Goal: Task Accomplishment & Management: Manage account settings

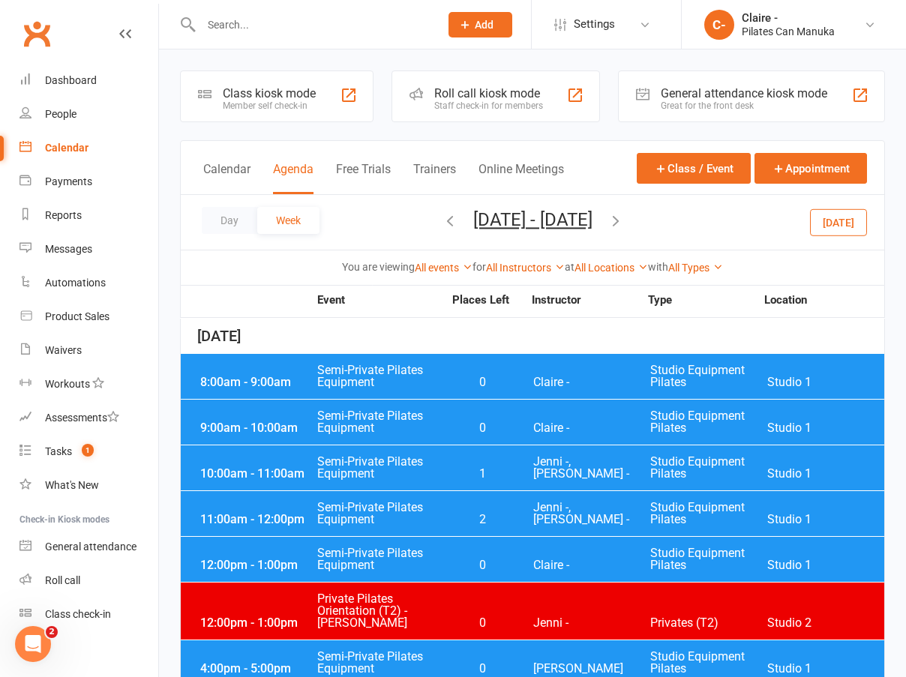
click at [219, 17] on input "text" at bounding box center [313, 24] width 233 height 21
type input "[PERSON_NAME]"
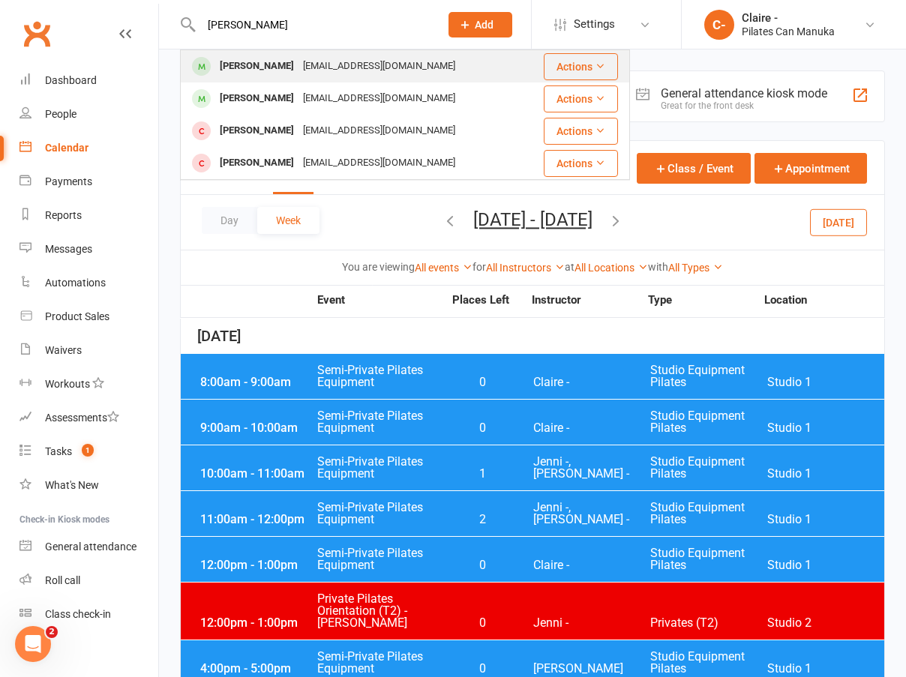
click at [319, 59] on div "[EMAIL_ADDRESS][DOMAIN_NAME]" at bounding box center [379, 67] width 161 height 22
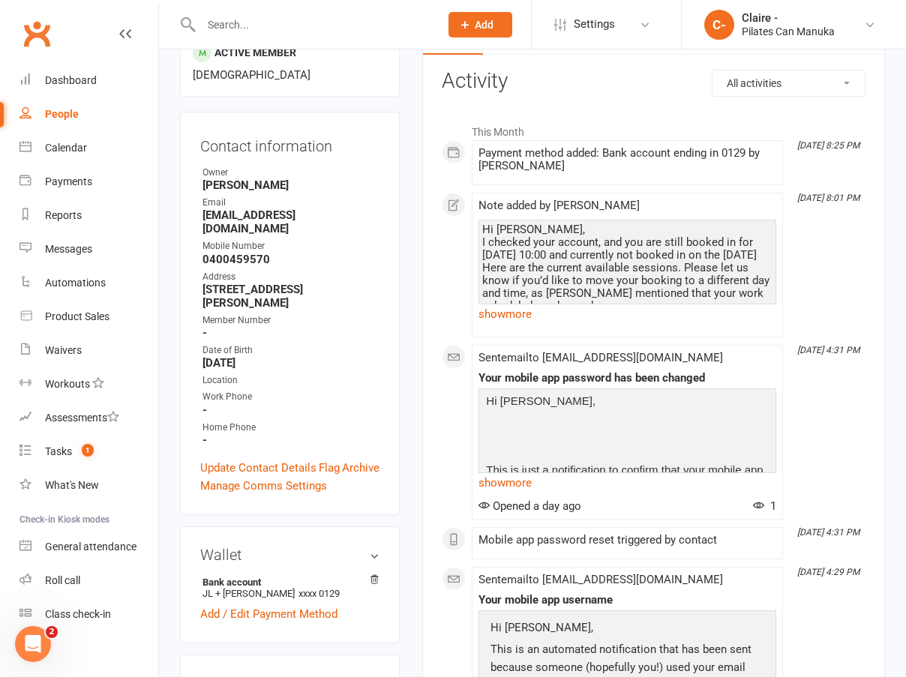
scroll to position [375, 0]
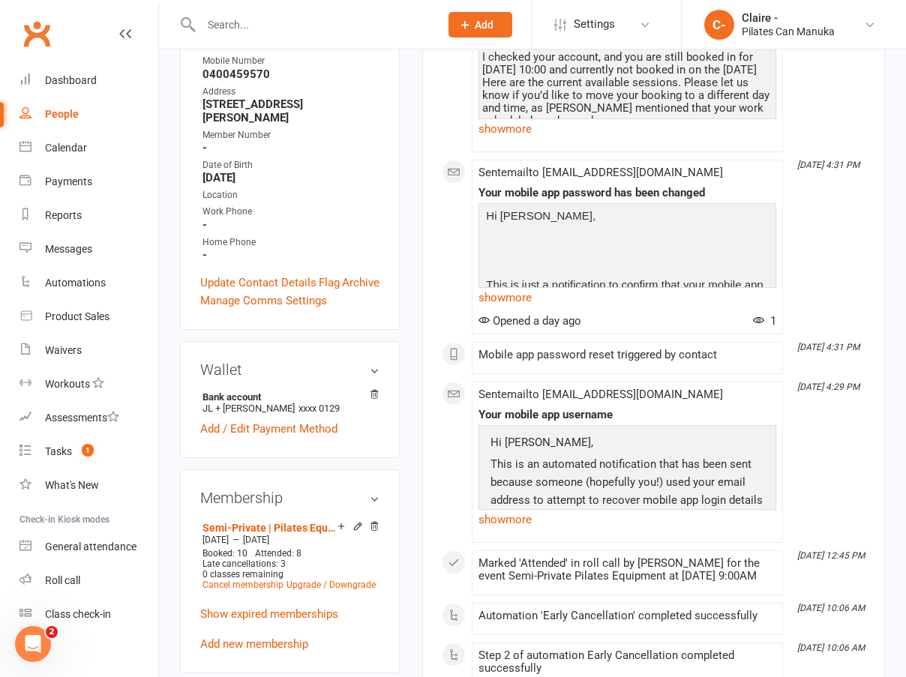
click at [3, 414] on li "Assessments" at bounding box center [79, 418] width 158 height 34
click at [249, 420] on link "Add / Edit Payment Method" at bounding box center [268, 429] width 137 height 18
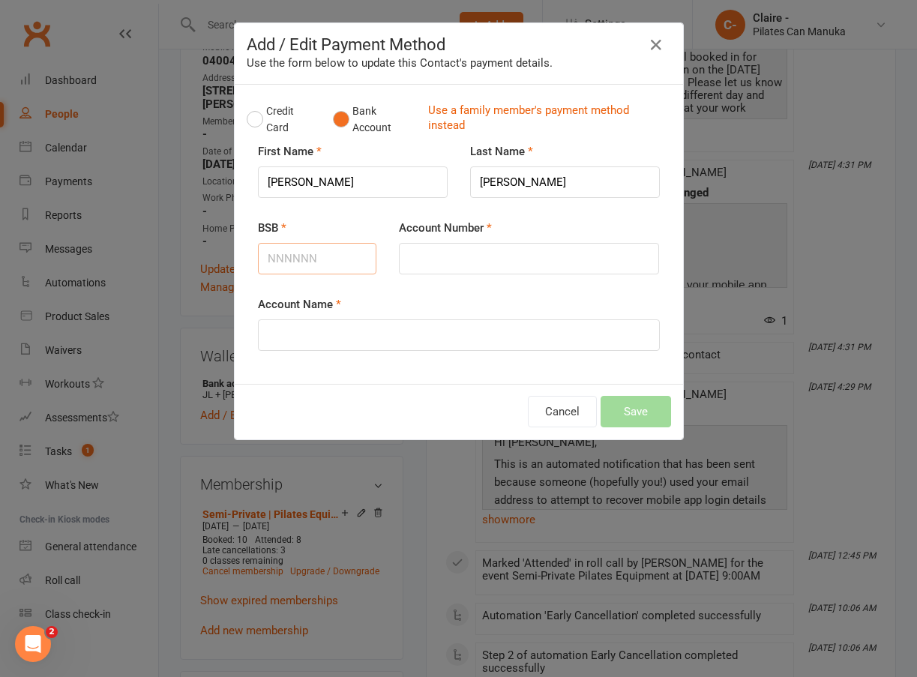
click at [292, 260] on input "BSB" at bounding box center [317, 259] width 119 height 32
click at [297, 254] on input "BSB" at bounding box center [317, 259] width 119 height 32
type input "112879"
click at [431, 256] on input "Account Number" at bounding box center [529, 259] width 260 height 32
type input "480640129"
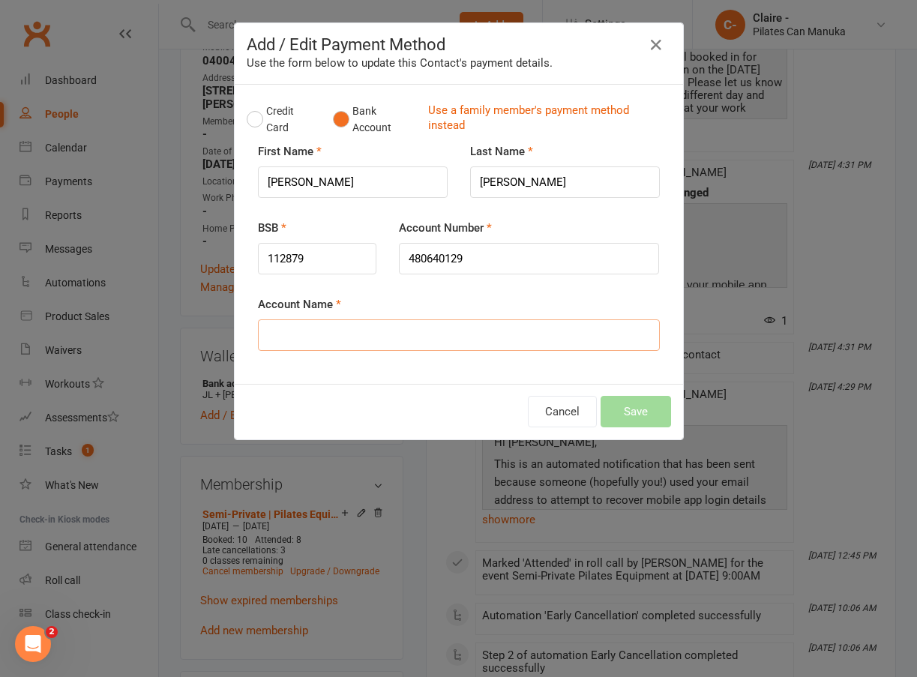
click at [350, 329] on input "Account Name" at bounding box center [459, 336] width 402 height 32
type input "JL and [PERSON_NAME]"
click at [626, 413] on button "Save" at bounding box center [636, 412] width 71 height 32
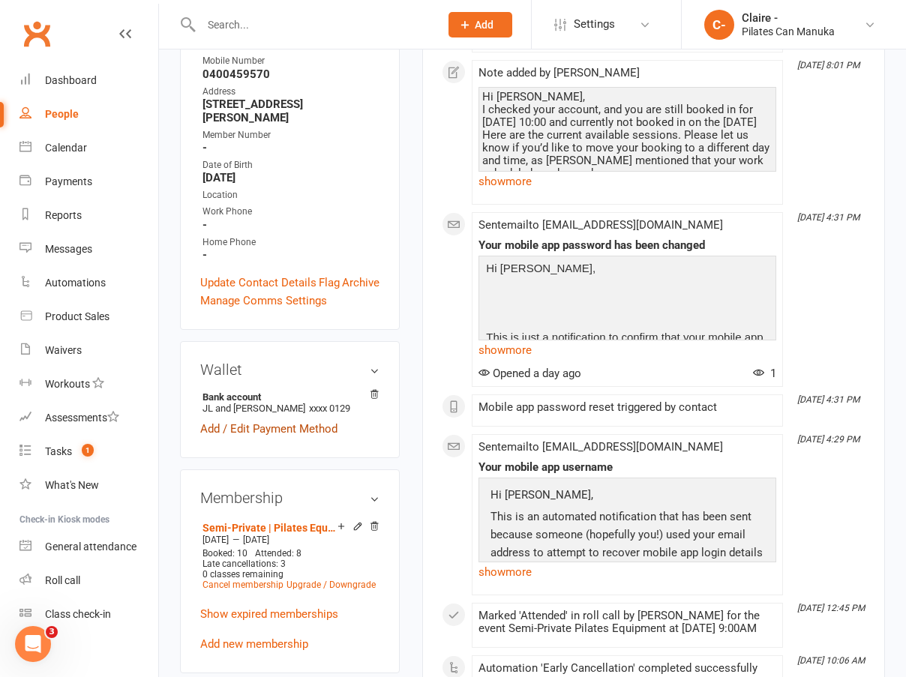
click at [293, 420] on link "Add / Edit Payment Method" at bounding box center [268, 429] width 137 height 18
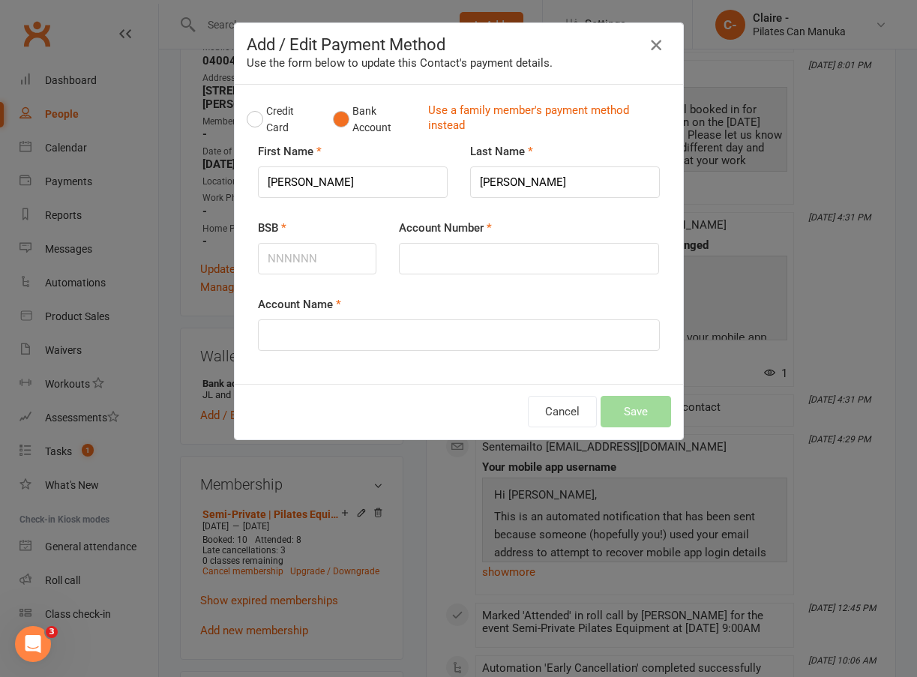
drag, startPoint x: 646, startPoint y: 47, endPoint x: 630, endPoint y: 52, distance: 16.4
click at [647, 47] on icon "button" at bounding box center [656, 45] width 18 height 18
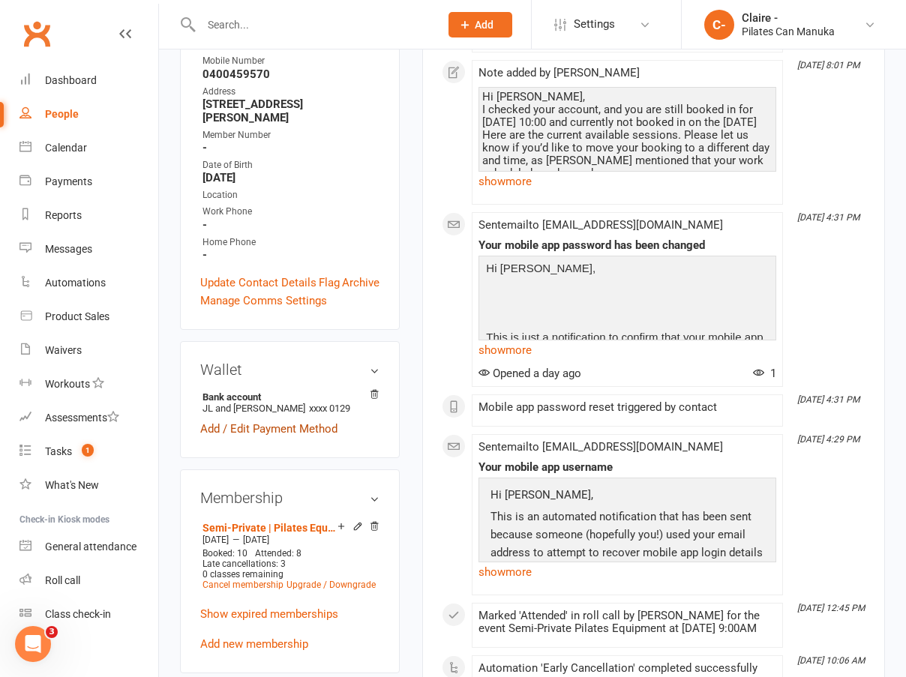
click at [266, 420] on link "Add / Edit Payment Method" at bounding box center [268, 429] width 137 height 18
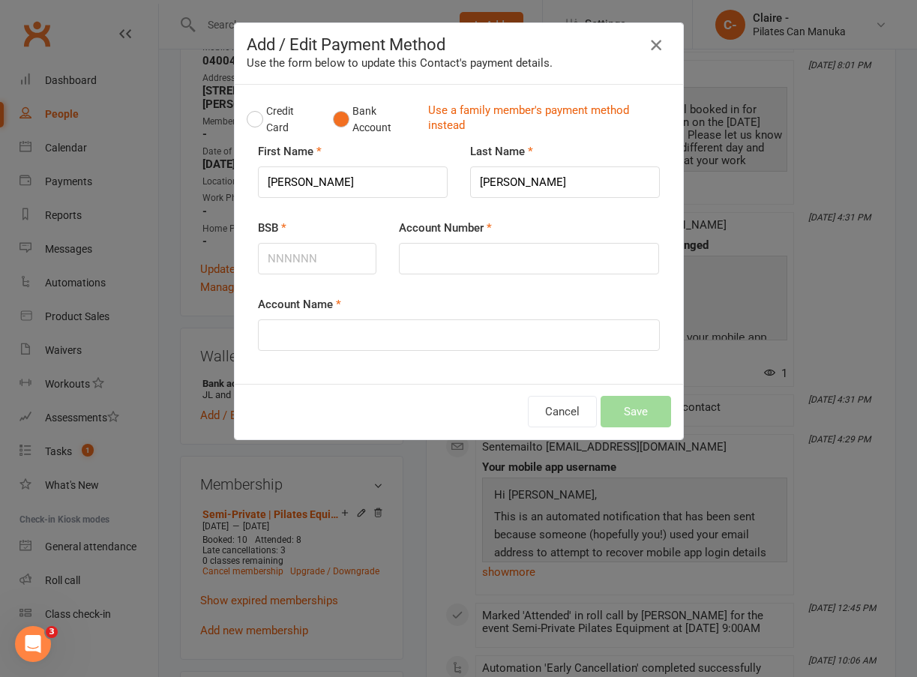
click at [647, 39] on icon "button" at bounding box center [656, 45] width 18 height 18
